Goal: Transaction & Acquisition: Subscribe to service/newsletter

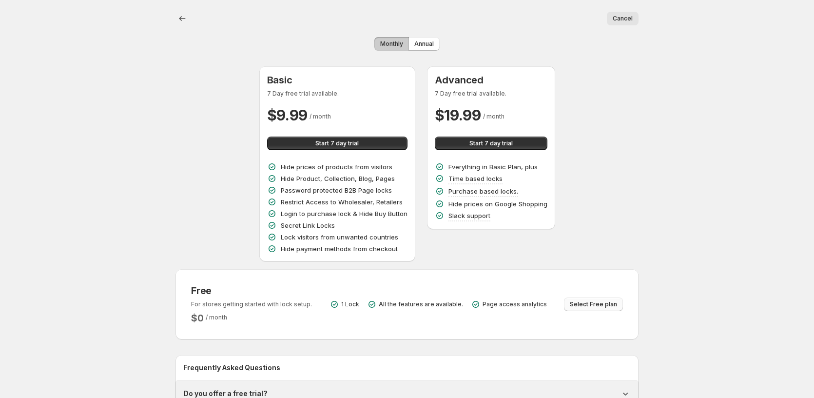
click at [590, 304] on span "Select Free plan" at bounding box center [593, 304] width 47 height 8
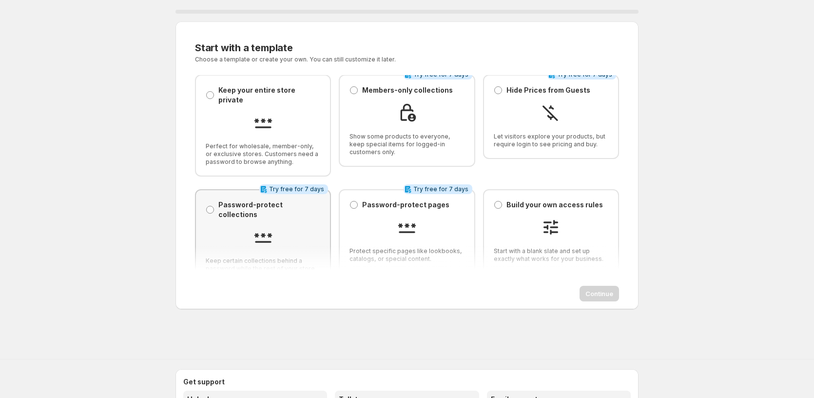
scroll to position [7, 0]
click at [300, 226] on div at bounding box center [263, 237] width 115 height 22
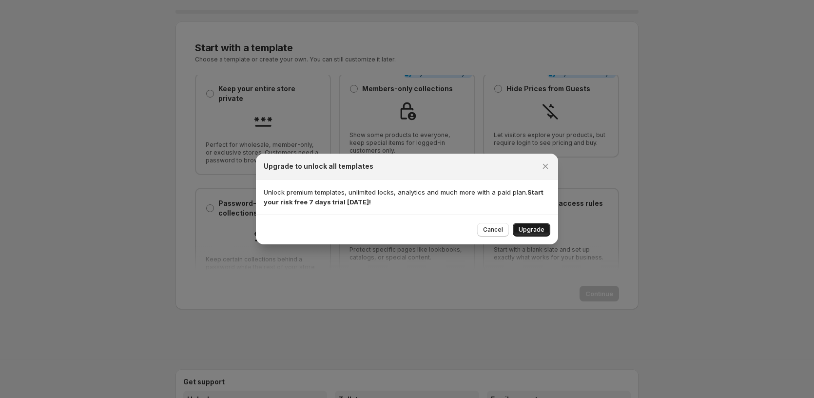
click at [538, 229] on span "Upgrade" at bounding box center [532, 230] width 26 height 8
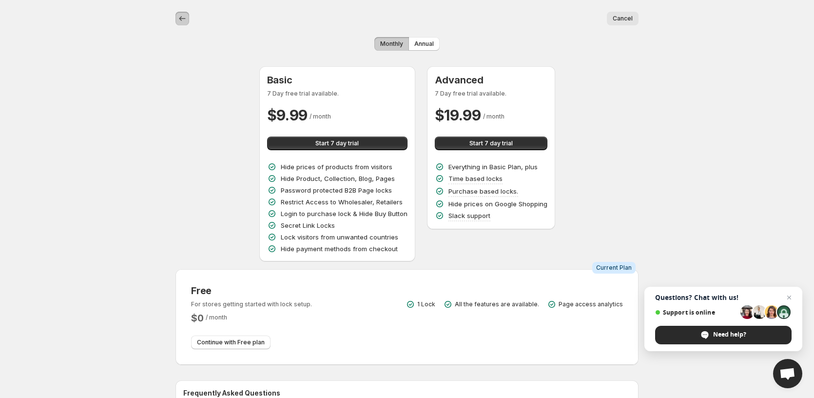
click at [178, 18] on icon "Back" at bounding box center [182, 19] width 10 height 10
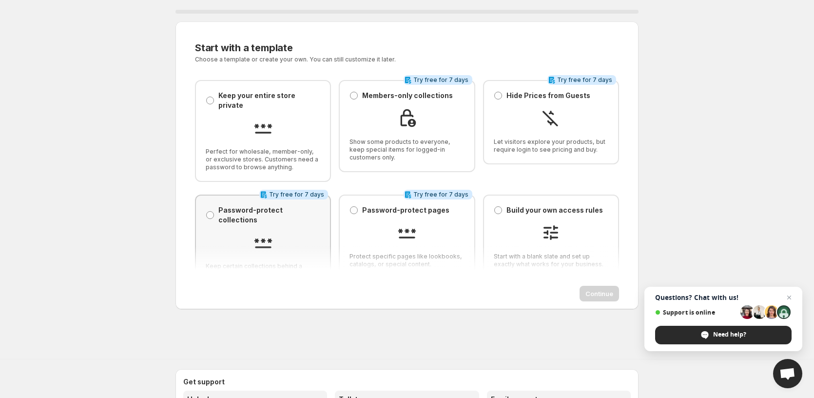
click at [222, 205] on p "Password-protect collections" at bounding box center [269, 214] width 102 height 19
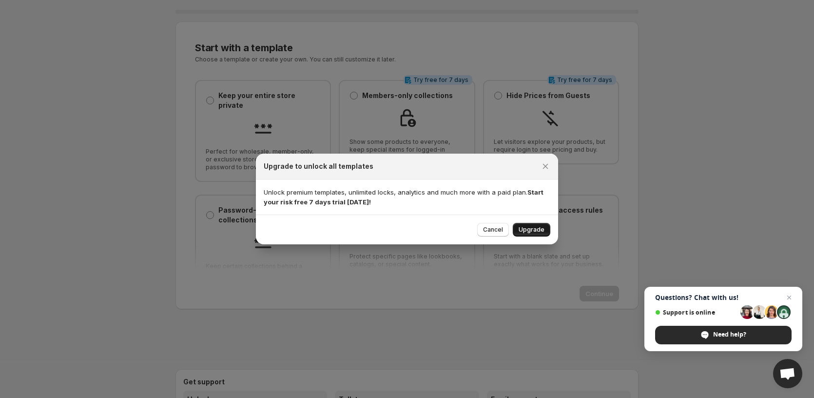
click at [534, 231] on span "Upgrade" at bounding box center [532, 230] width 26 height 8
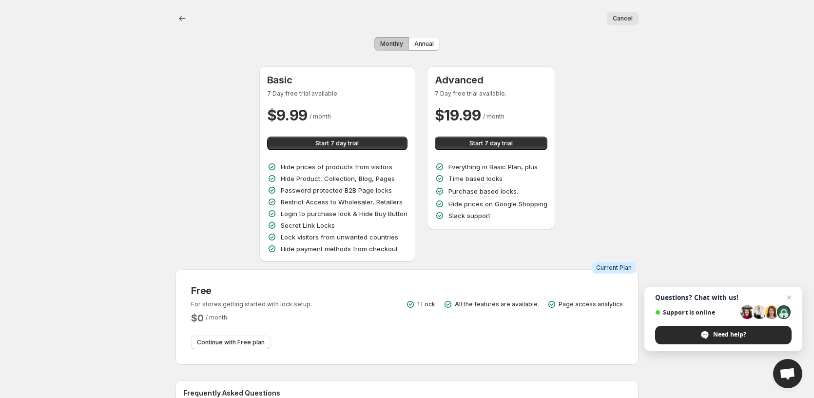
click at [388, 36] on div "Cancel More actions Cancel" at bounding box center [406, 18] width 463 height 37
click at [388, 46] on span "Monthly" at bounding box center [391, 44] width 23 height 8
click at [426, 44] on span "Annual" at bounding box center [423, 44] width 19 height 8
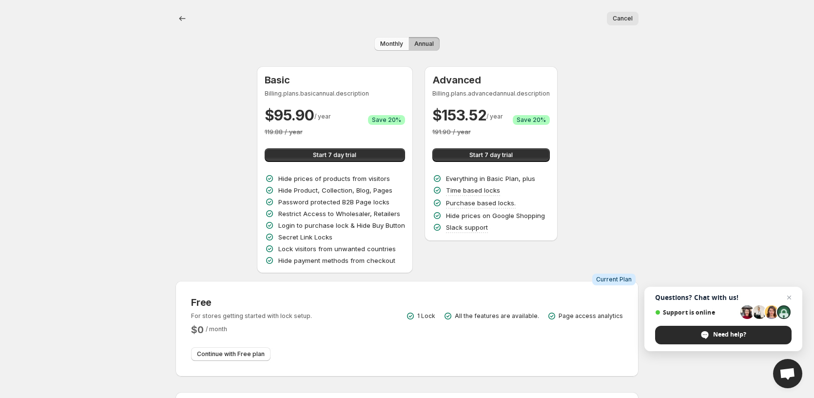
click at [396, 45] on span "Monthly" at bounding box center [391, 44] width 23 height 8
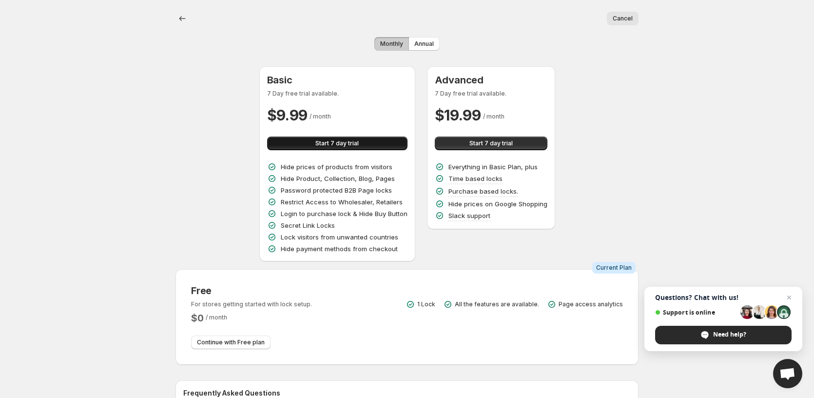
click at [333, 146] on span "Start 7 day trial" at bounding box center [336, 143] width 43 height 8
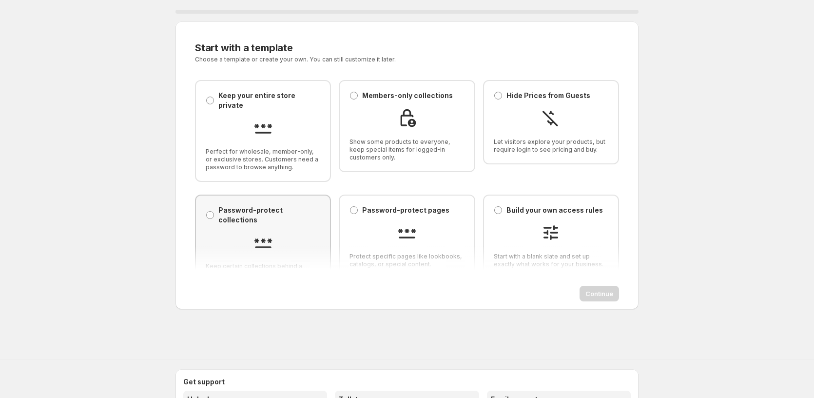
click at [272, 205] on p "Password-protect collections" at bounding box center [269, 214] width 102 height 19
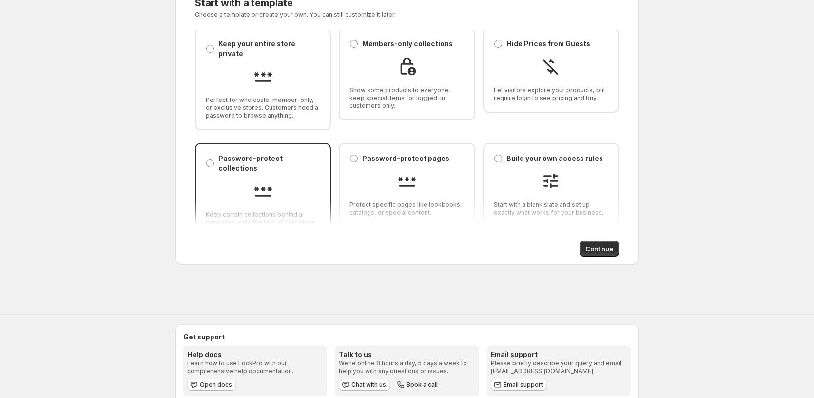
scroll to position [65, 0]
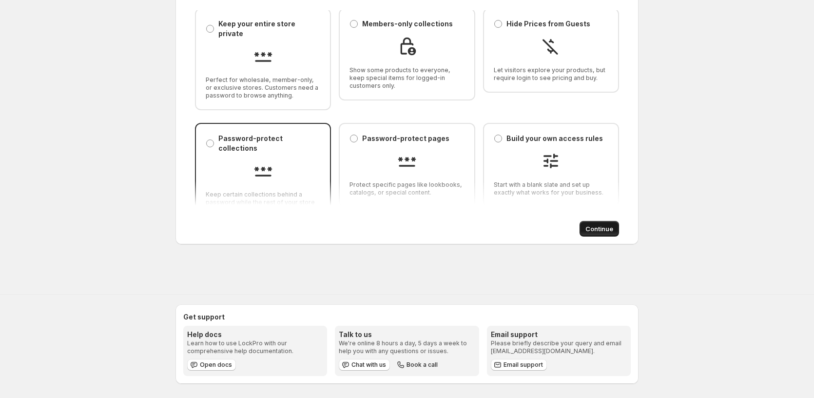
click at [602, 225] on span "Continue" at bounding box center [599, 229] width 28 height 10
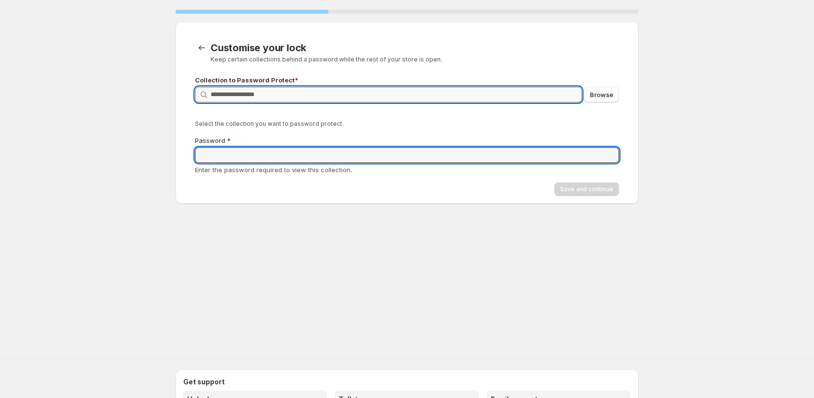
click at [291, 92] on input "Query" at bounding box center [396, 95] width 371 height 16
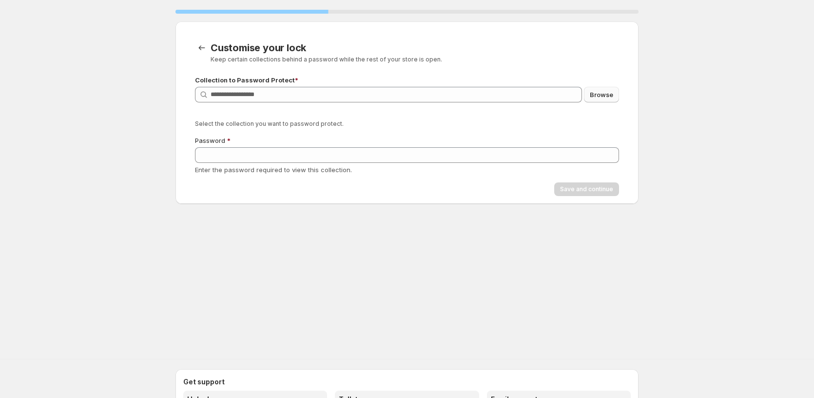
click at [587, 97] on button "Browse" at bounding box center [601, 95] width 35 height 16
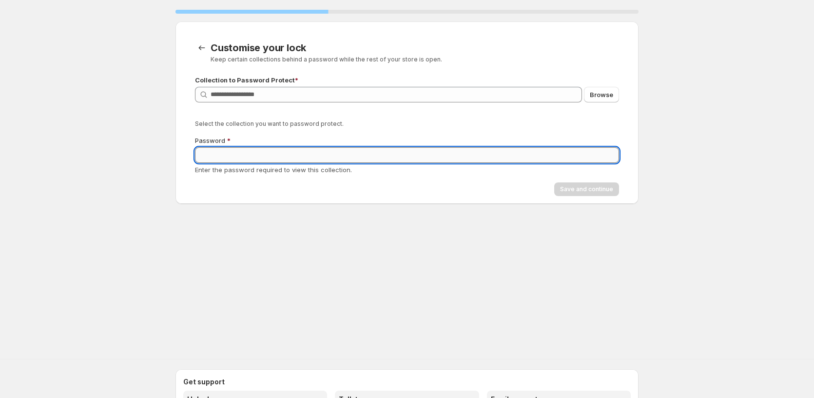
click at [268, 157] on input "Password" at bounding box center [407, 155] width 424 height 16
type input "**********"
click at [599, 95] on span "Browse" at bounding box center [601, 95] width 23 height 10
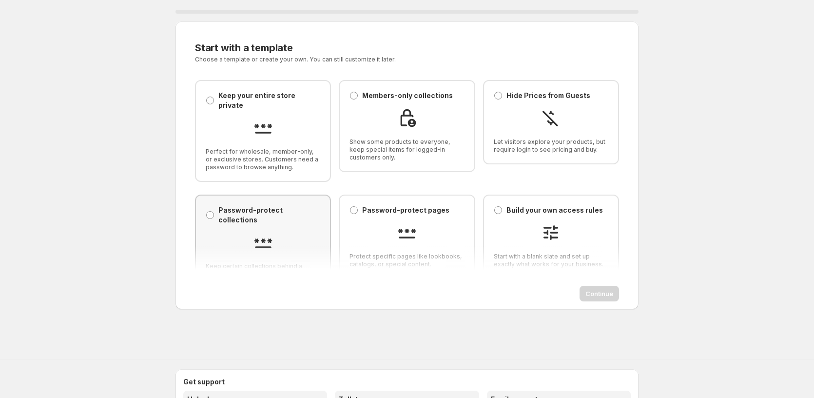
click at [253, 232] on img at bounding box center [262, 241] width 19 height 19
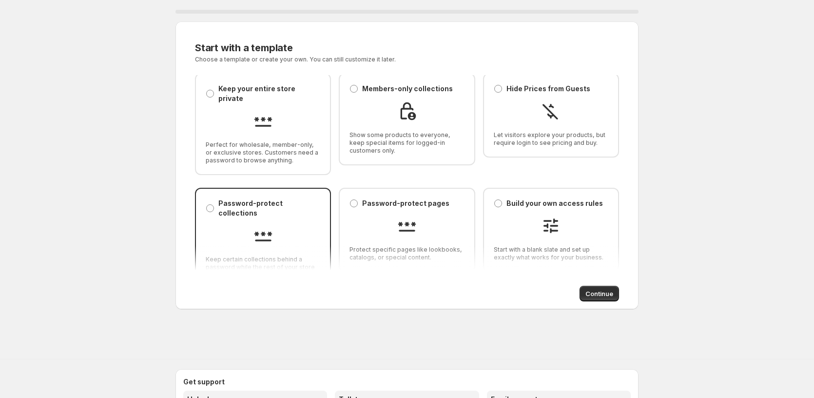
scroll to position [65, 0]
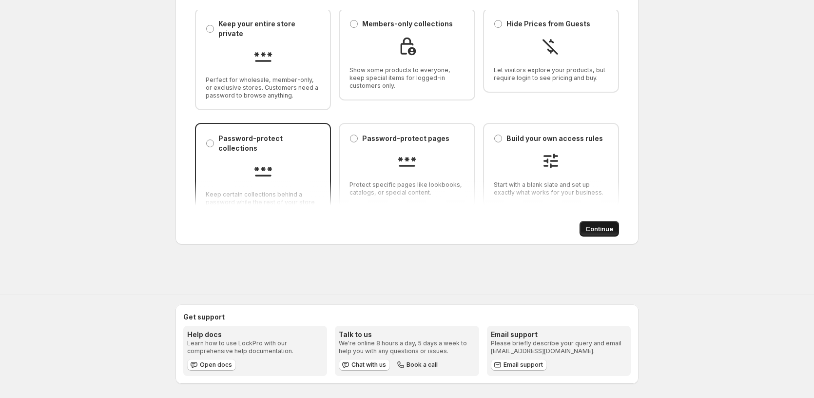
click at [600, 227] on span "Continue" at bounding box center [599, 229] width 28 height 10
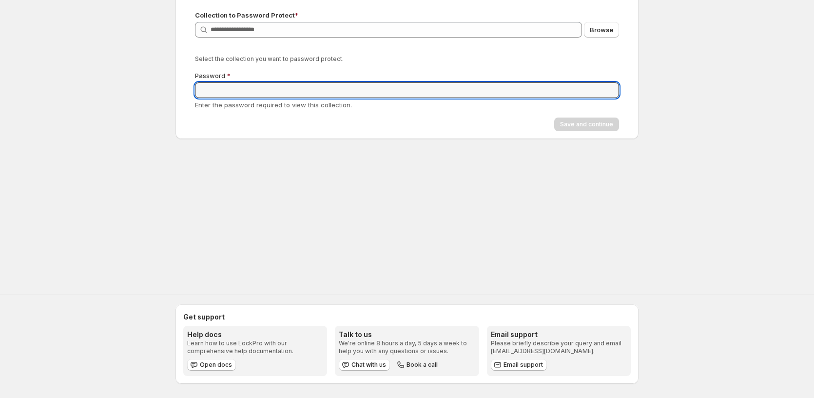
scroll to position [0, 0]
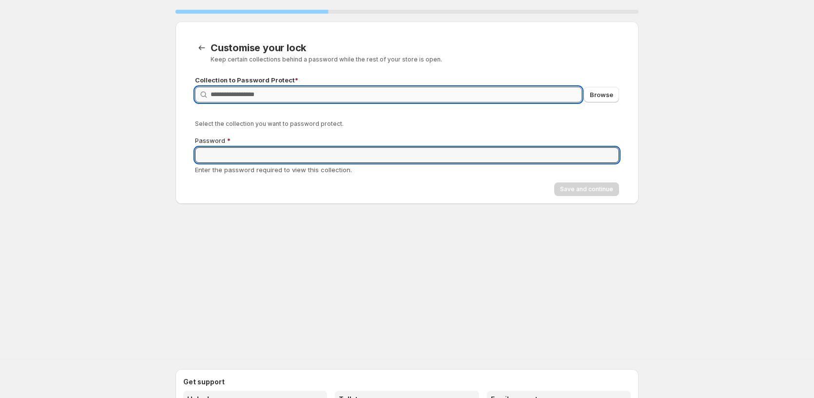
click at [278, 100] on input "Query" at bounding box center [396, 95] width 371 height 16
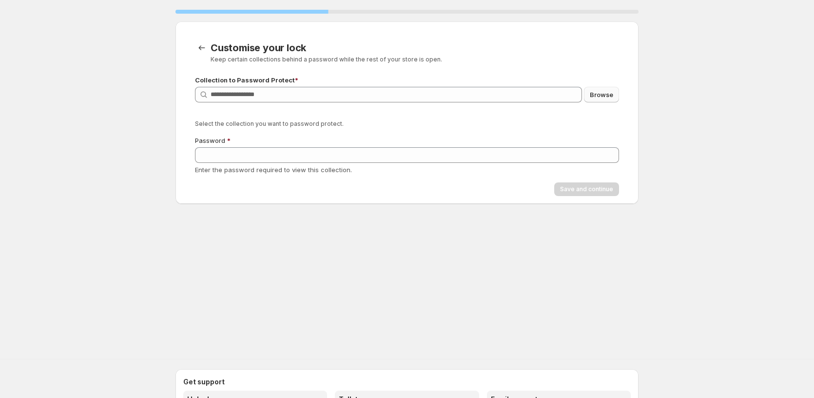
click at [617, 97] on button "Browse" at bounding box center [601, 95] width 35 height 16
click at [198, 48] on icon "CustomisationStep.backToTemplates" at bounding box center [202, 48] width 10 height 10
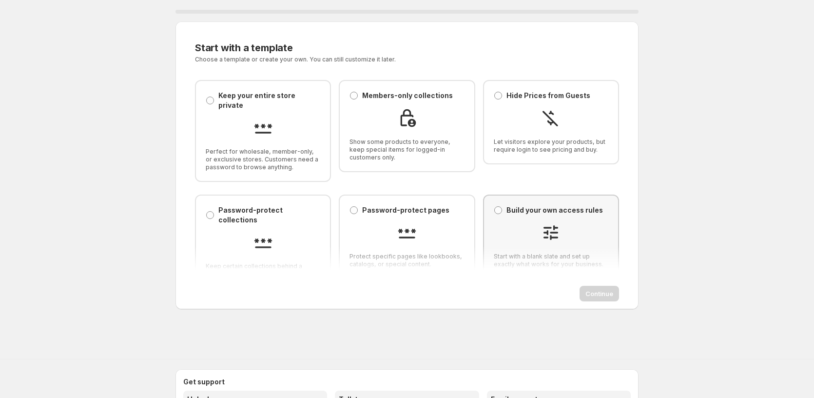
click at [518, 205] on p "Build your own access rules" at bounding box center [554, 210] width 97 height 10
click at [608, 297] on span "Continue" at bounding box center [599, 294] width 28 height 10
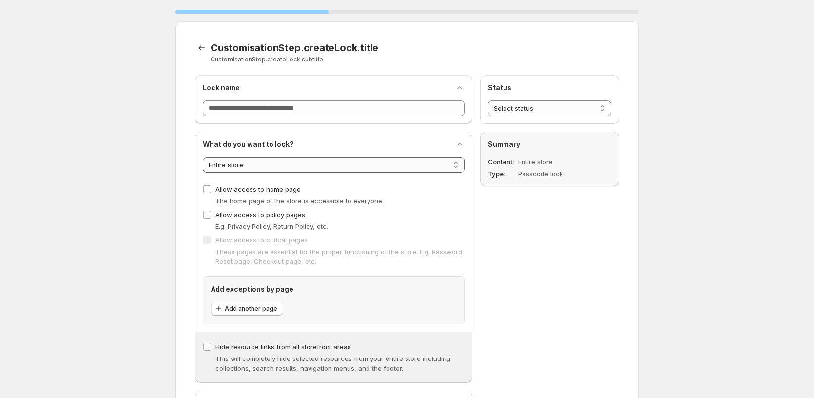
click at [264, 162] on select "**********" at bounding box center [334, 165] width 262 height 16
click at [203, 157] on select "**********" at bounding box center [334, 165] width 262 height 16
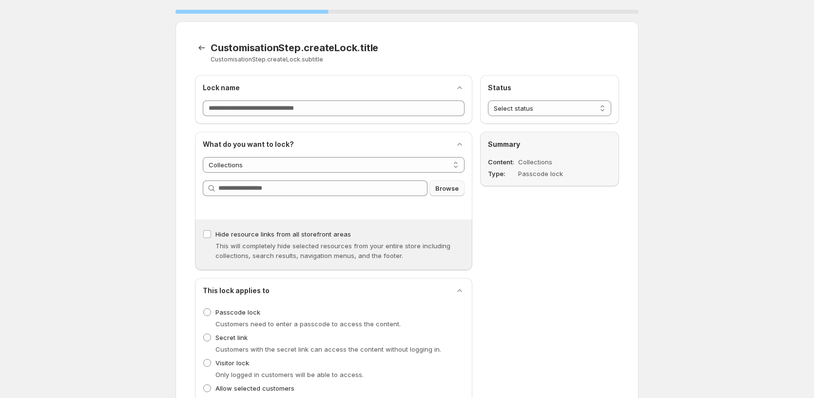
click at [450, 192] on span "Browse" at bounding box center [446, 188] width 23 height 10
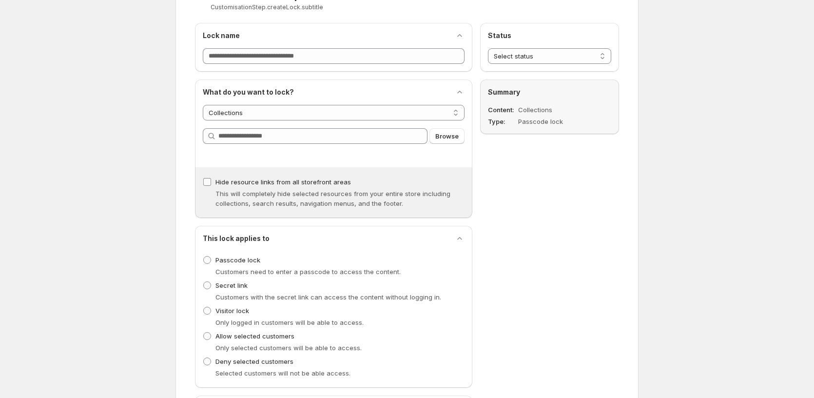
scroll to position [65, 0]
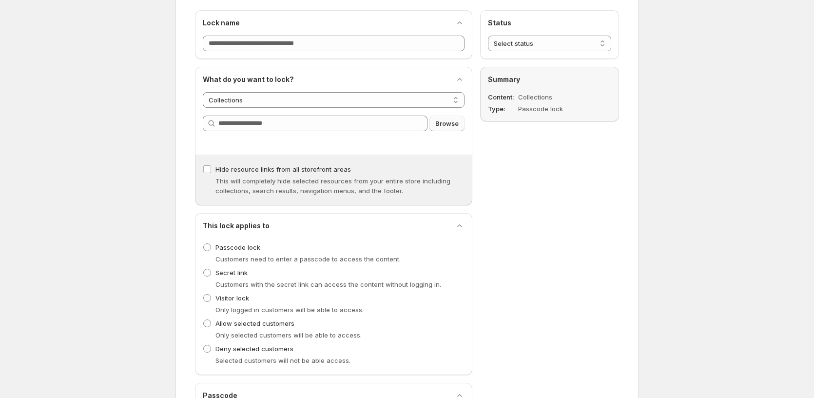
click at [447, 125] on span "Browse" at bounding box center [446, 123] width 23 height 10
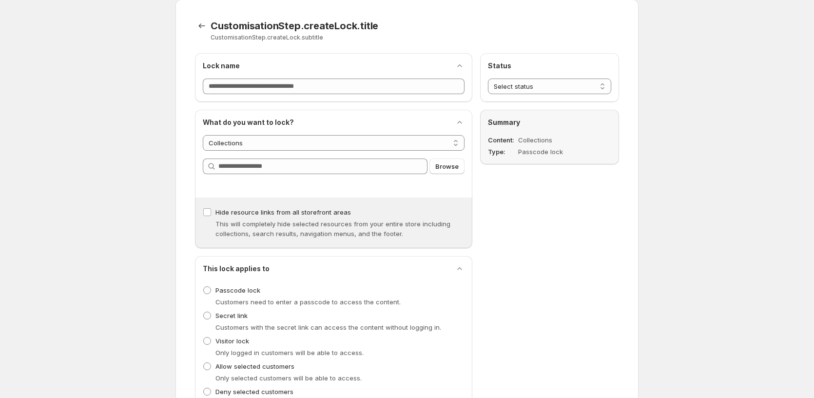
scroll to position [0, 0]
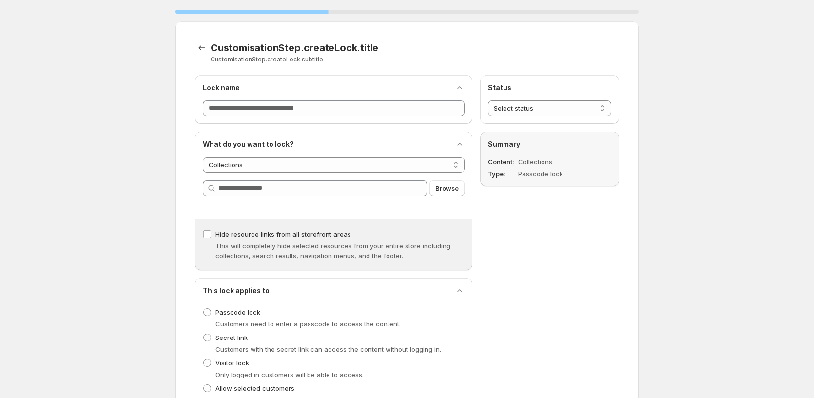
select select "*******"
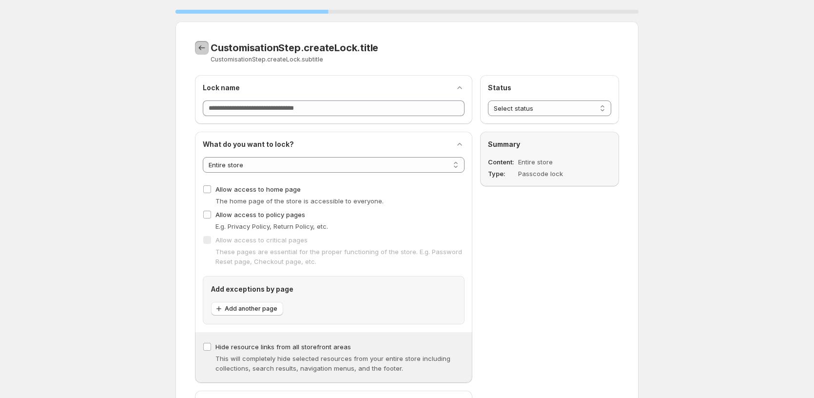
click at [201, 47] on icon "CustomisationStep.backToTemplates" at bounding box center [202, 48] width 10 height 10
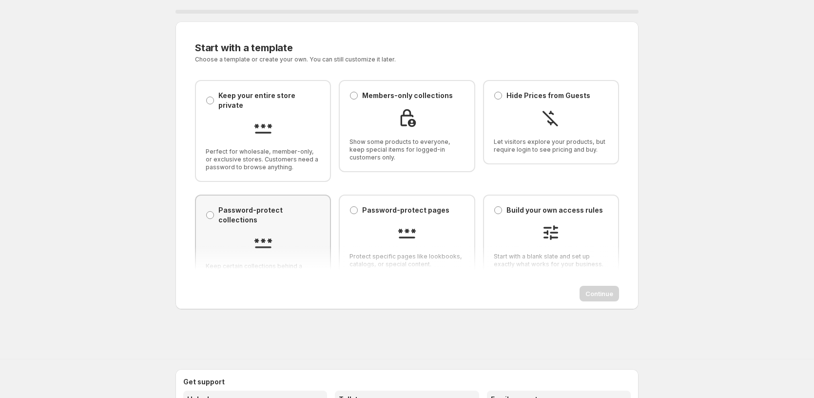
click at [241, 232] on div at bounding box center [263, 243] width 115 height 22
click at [589, 294] on span "Continue" at bounding box center [599, 294] width 28 height 10
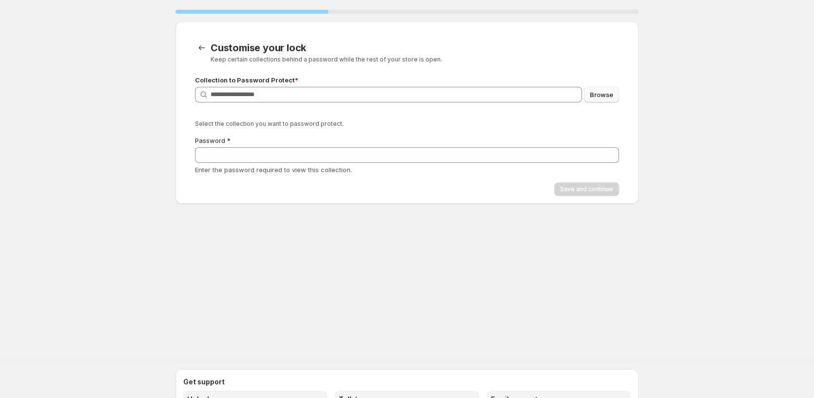
click at [610, 94] on span "Browse" at bounding box center [601, 95] width 23 height 10
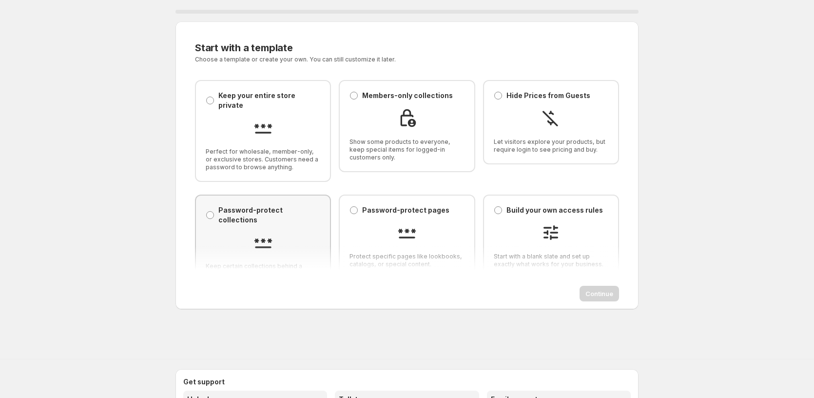
click at [255, 236] on div "Password-protect collections Password-protect collections Keep certain collecti…" at bounding box center [263, 245] width 115 height 80
click at [595, 298] on span "Continue" at bounding box center [599, 294] width 28 height 10
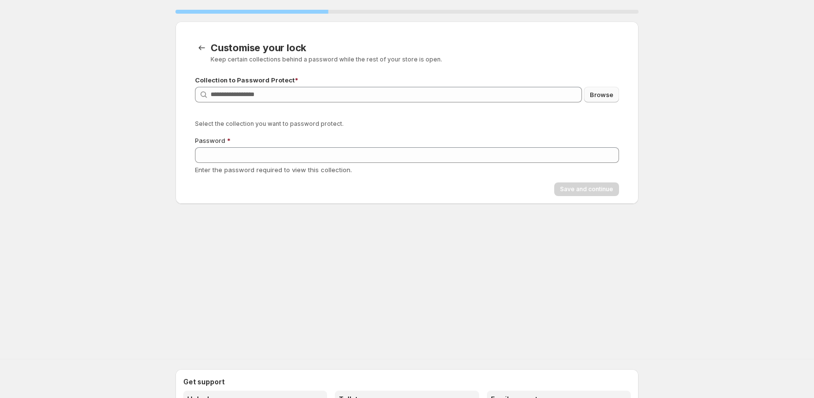
click at [601, 97] on span "Browse" at bounding box center [601, 95] width 23 height 10
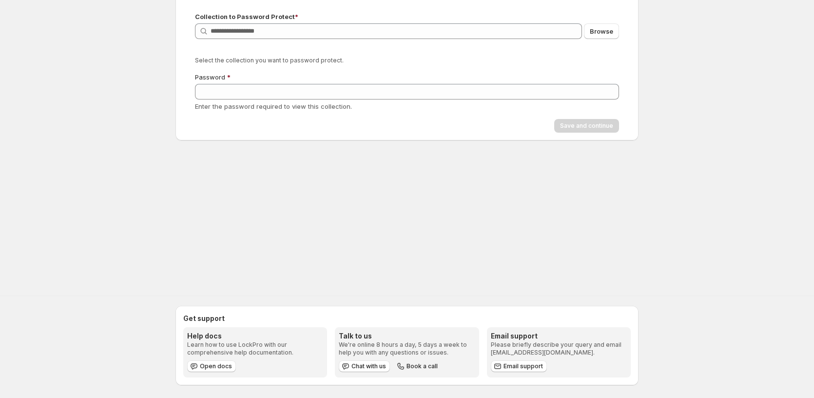
scroll to position [67, 0]
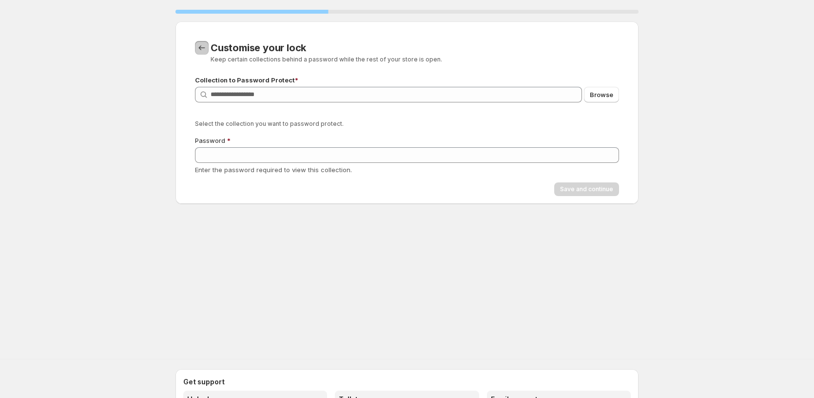
click at [195, 44] on button "CustomisationStep.backToTemplates" at bounding box center [202, 48] width 14 height 14
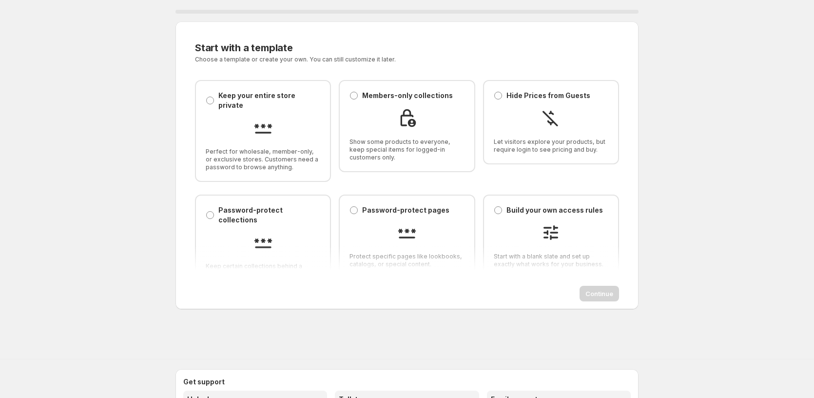
scroll to position [7, 0]
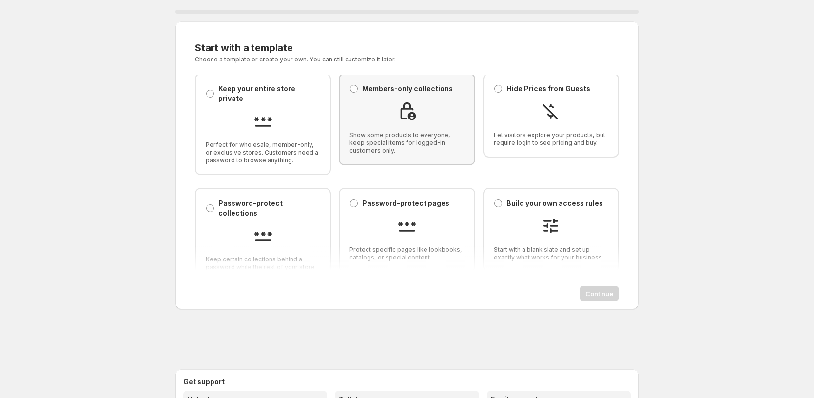
click at [405, 117] on img at bounding box center [406, 110] width 19 height 19
click at [594, 303] on div "Start with a template. This page is ready Start with a template Choose a templa…" at bounding box center [406, 165] width 463 height 288
click at [593, 294] on span "Continue" at bounding box center [599, 294] width 28 height 10
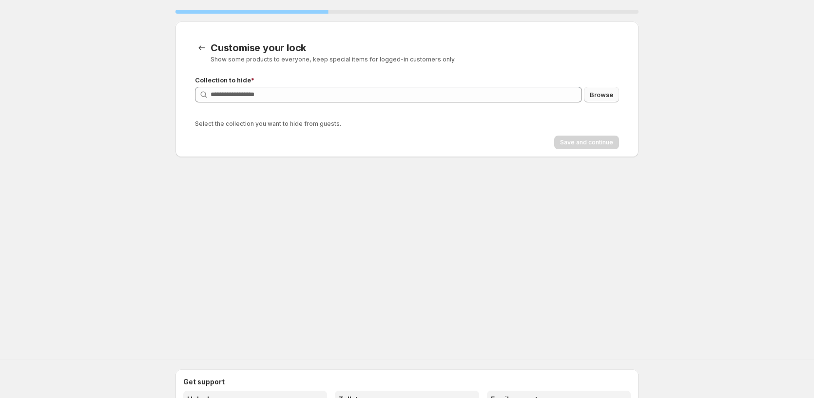
click at [605, 91] on span "Browse" at bounding box center [601, 95] width 23 height 10
click at [201, 41] on button "CustomisationStep.backToTemplates" at bounding box center [202, 48] width 14 height 14
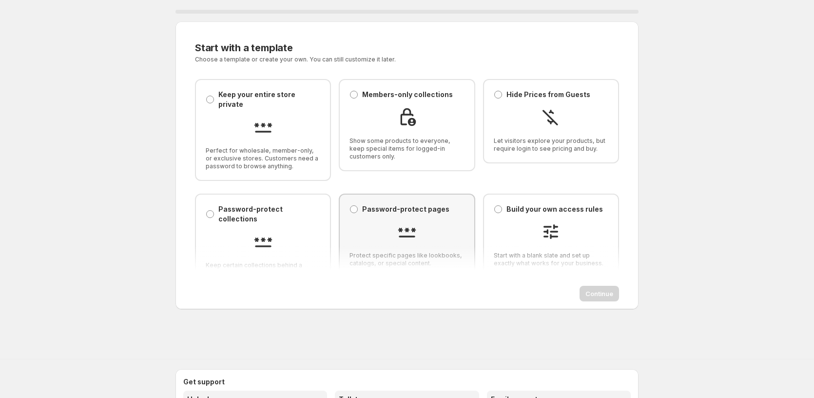
scroll to position [0, 0]
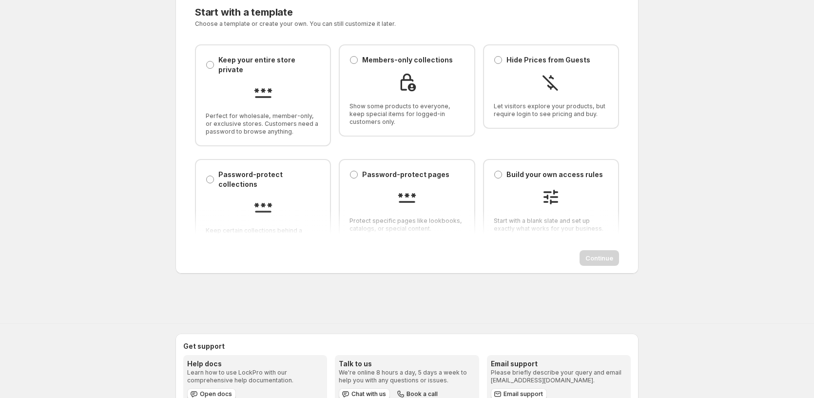
scroll to position [67, 0]
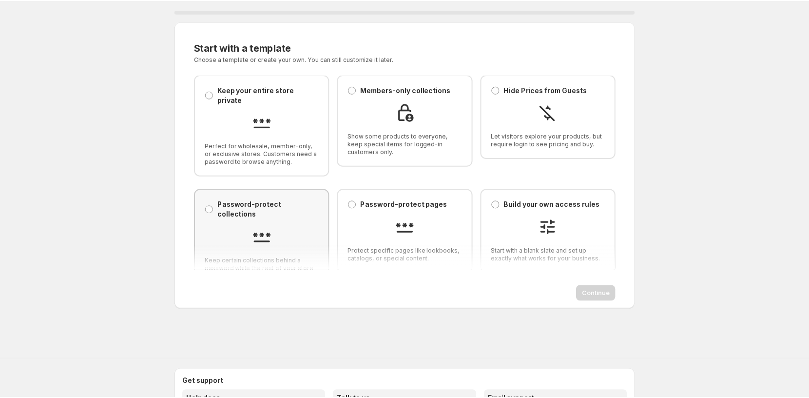
scroll to position [7, 0]
click at [264, 226] on img at bounding box center [262, 235] width 19 height 19
click at [602, 294] on span "Continue" at bounding box center [599, 294] width 28 height 10
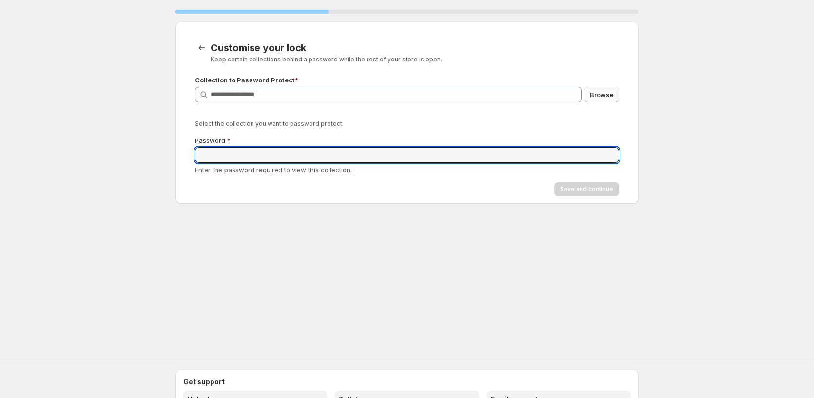
click at [597, 94] on span "Browse" at bounding box center [601, 95] width 23 height 10
